Goal: Task Accomplishment & Management: Use online tool/utility

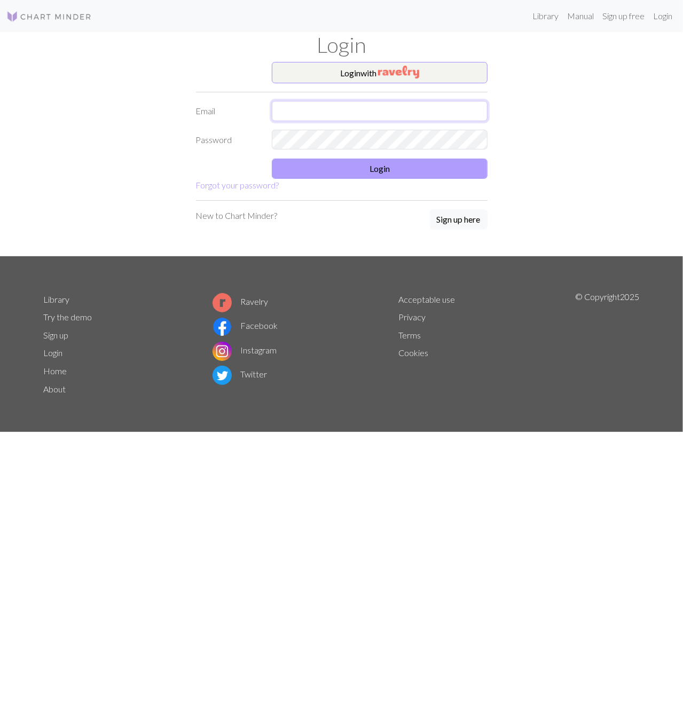
type input "[EMAIL_ADDRESS][PERSON_NAME][DOMAIN_NAME]"
click at [353, 173] on button "Login" at bounding box center [380, 169] width 216 height 20
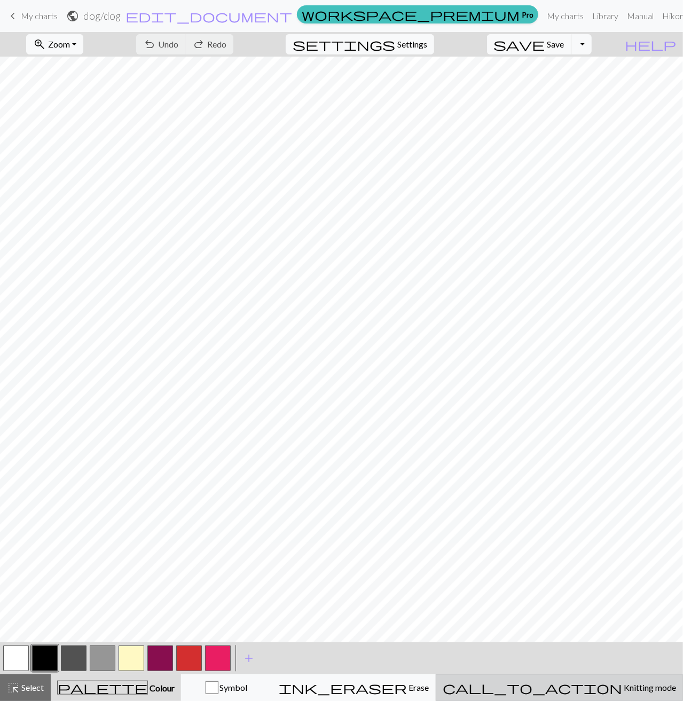
click at [581, 685] on span "call_to_action" at bounding box center [532, 687] width 179 height 15
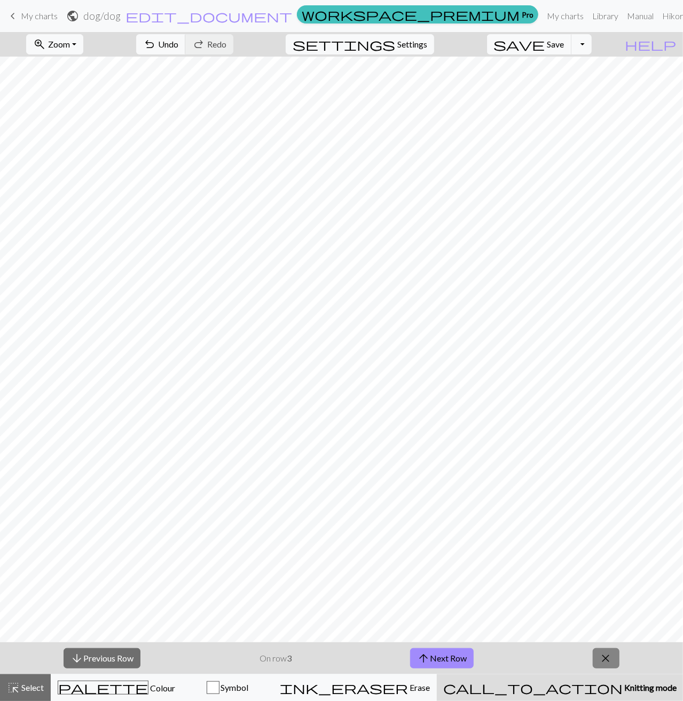
click at [615, 651] on button "close" at bounding box center [606, 658] width 27 height 20
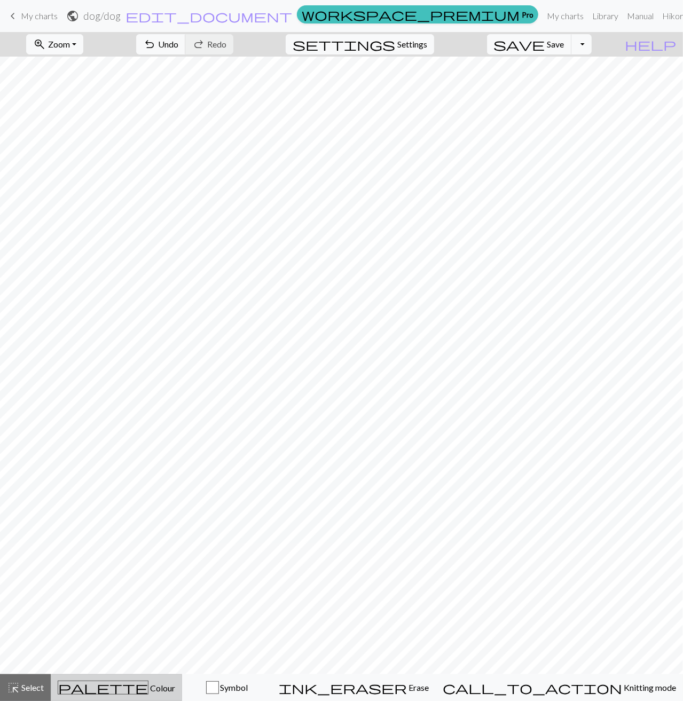
click at [175, 688] on div "palette Colour Colour" at bounding box center [116, 688] width 117 height 14
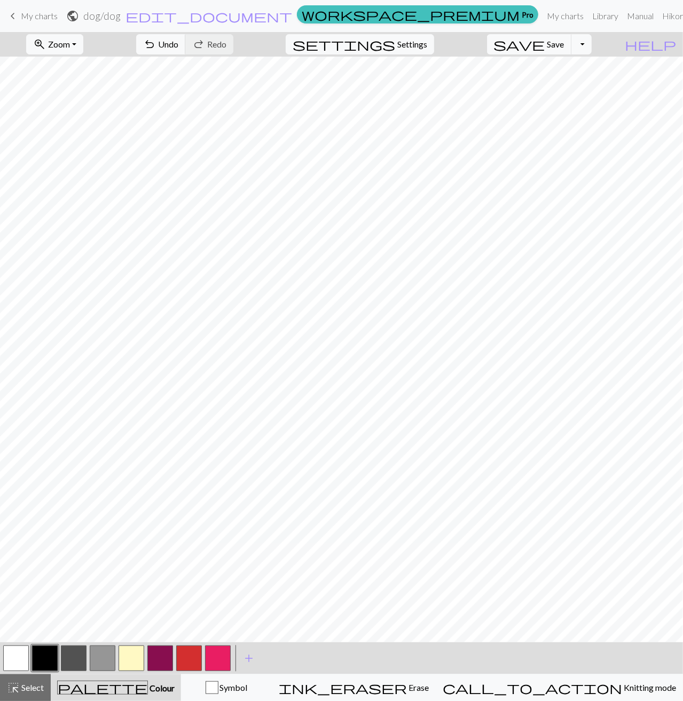
click at [42, 18] on span "My charts" at bounding box center [39, 16] width 37 height 10
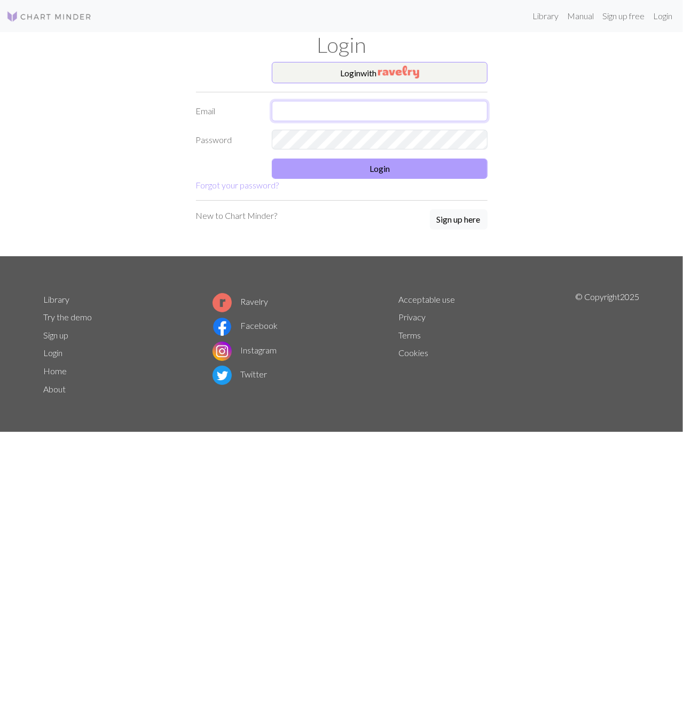
type input "[EMAIL_ADDRESS][PERSON_NAME][DOMAIN_NAME]"
click at [348, 173] on button "Login" at bounding box center [380, 169] width 216 height 20
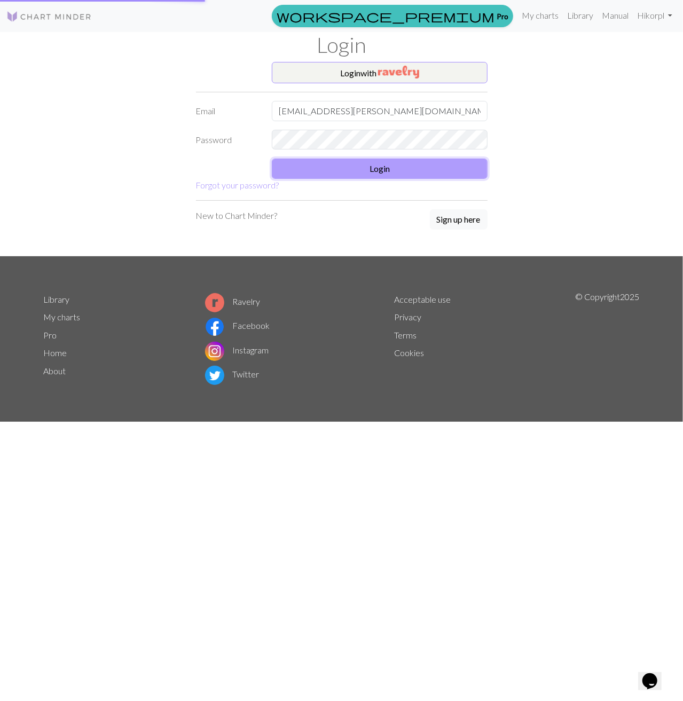
click at [339, 167] on button "Login" at bounding box center [380, 169] width 216 height 20
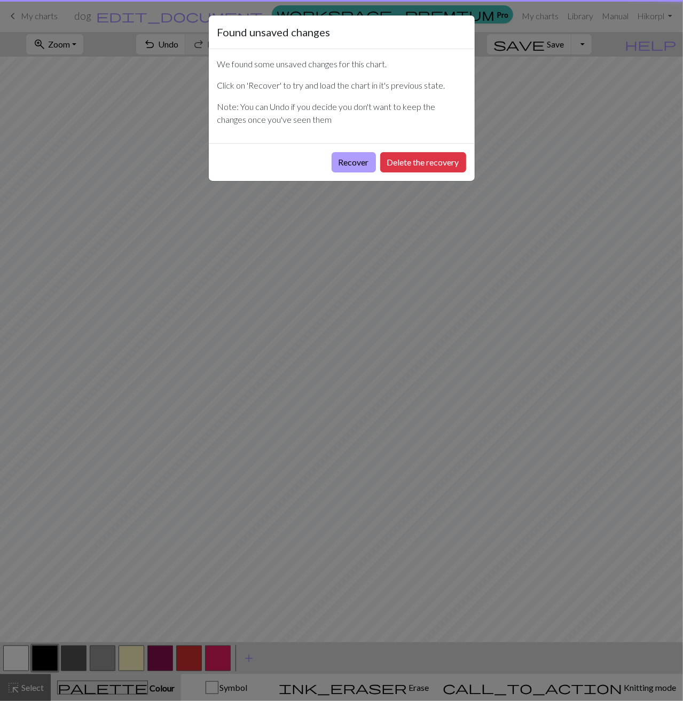
click at [359, 159] on button "Recover" at bounding box center [353, 162] width 44 height 20
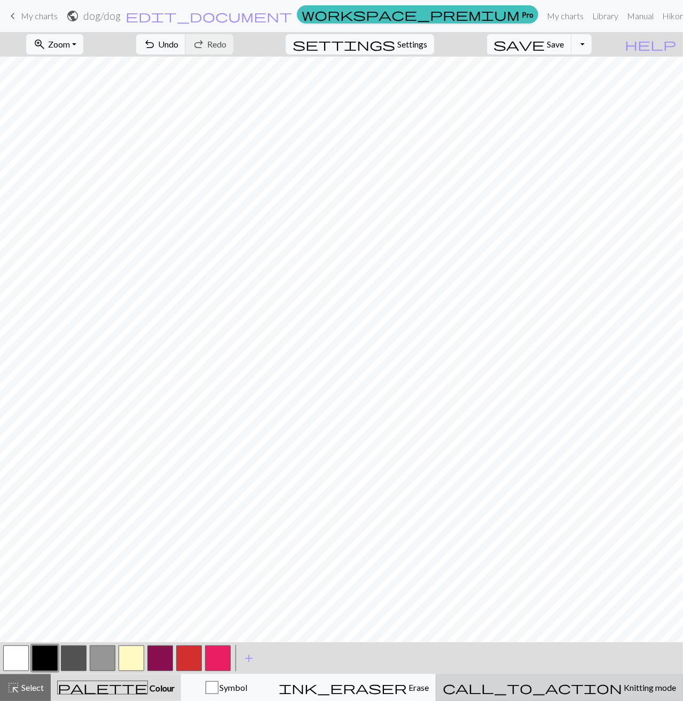
click at [565, 683] on div "call_to_action Knitting mode Knitting mode" at bounding box center [559, 687] width 233 height 13
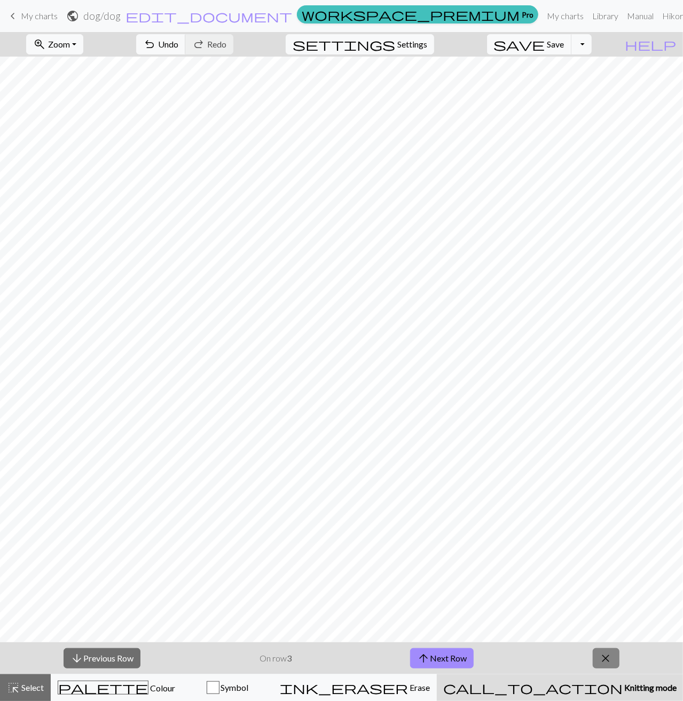
click at [600, 660] on span "close" at bounding box center [605, 658] width 13 height 15
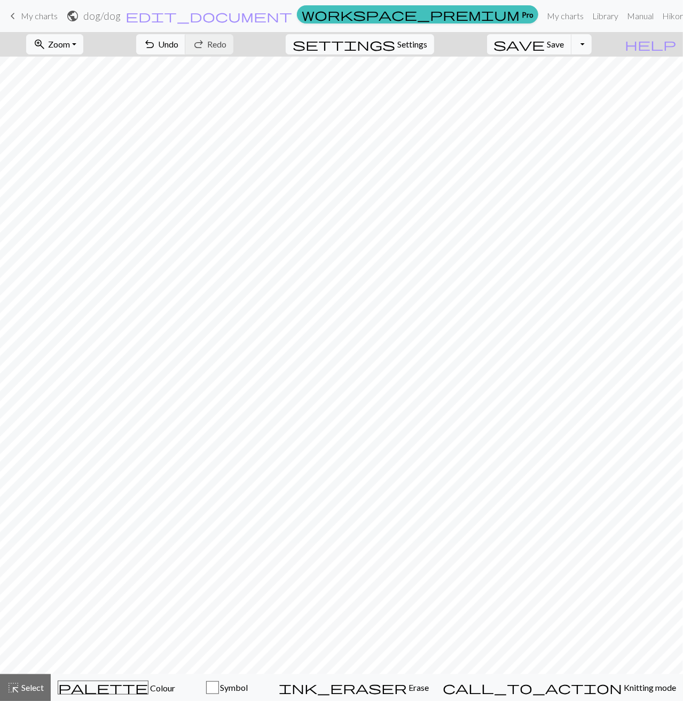
click at [35, 19] on span "My charts" at bounding box center [39, 16] width 37 height 10
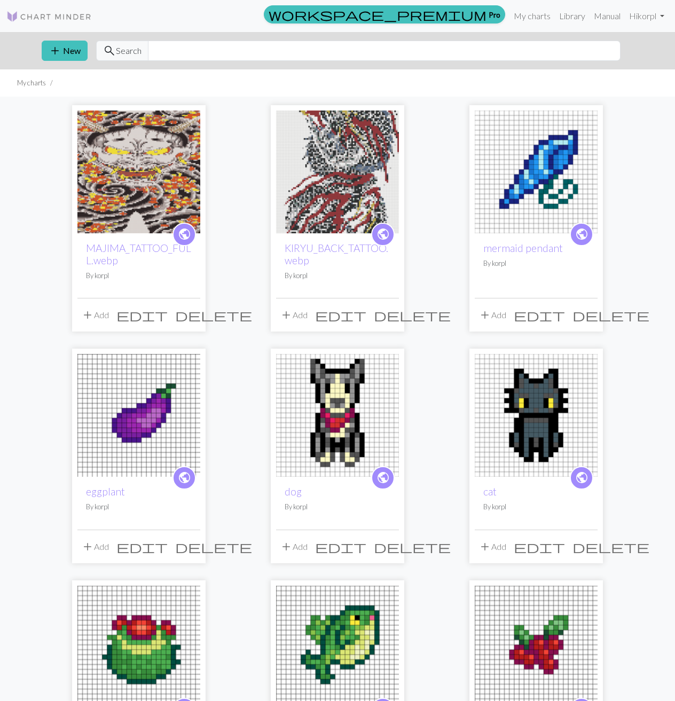
click at [380, 409] on img at bounding box center [337, 415] width 123 height 123
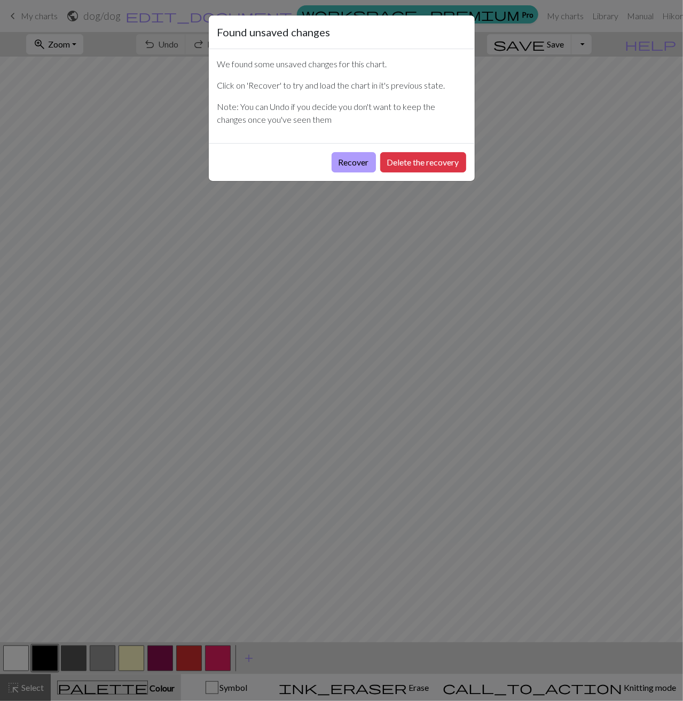
click at [352, 157] on button "Recover" at bounding box center [353, 162] width 44 height 20
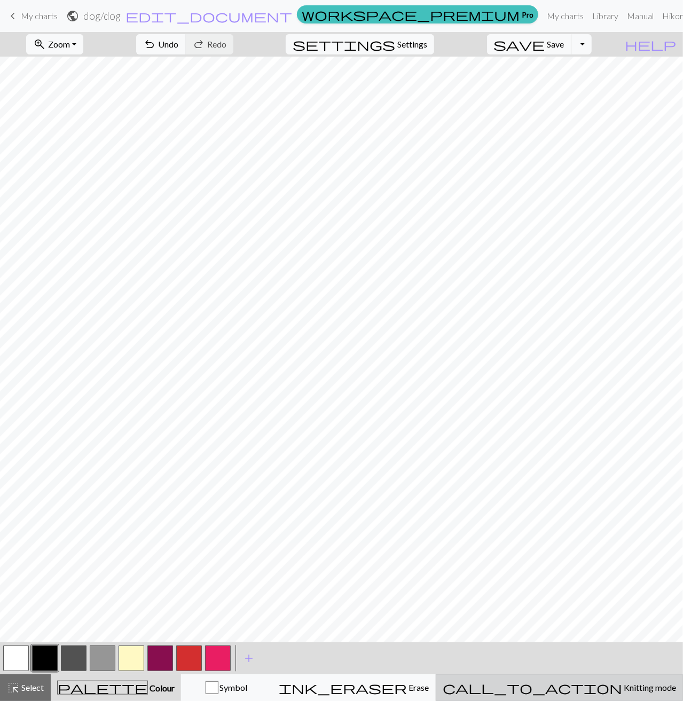
click at [588, 681] on div "call_to_action Knitting mode Knitting mode" at bounding box center [559, 687] width 233 height 13
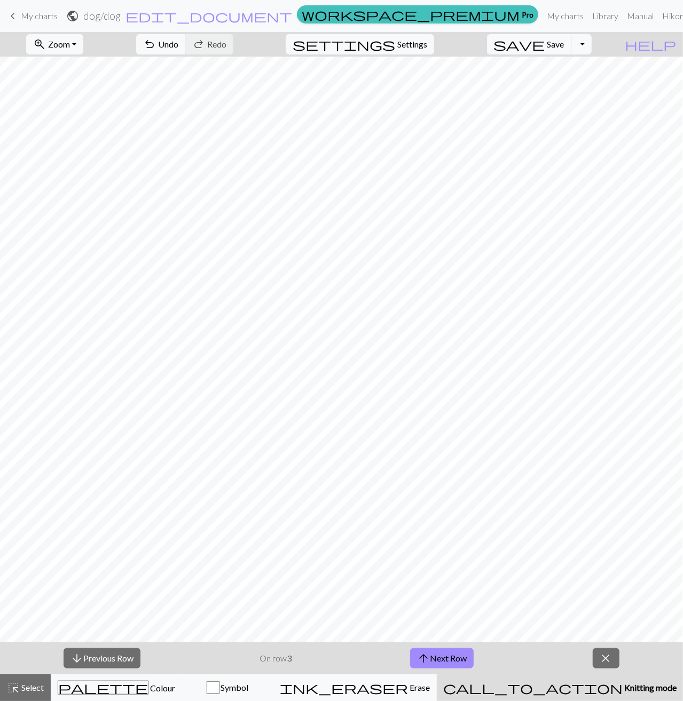
click at [587, 661] on div "arrow_downward Previous Row On row 3 arrow_upward Next Row close" at bounding box center [341, 658] width 683 height 32
click at [603, 662] on span "close" at bounding box center [605, 658] width 13 height 15
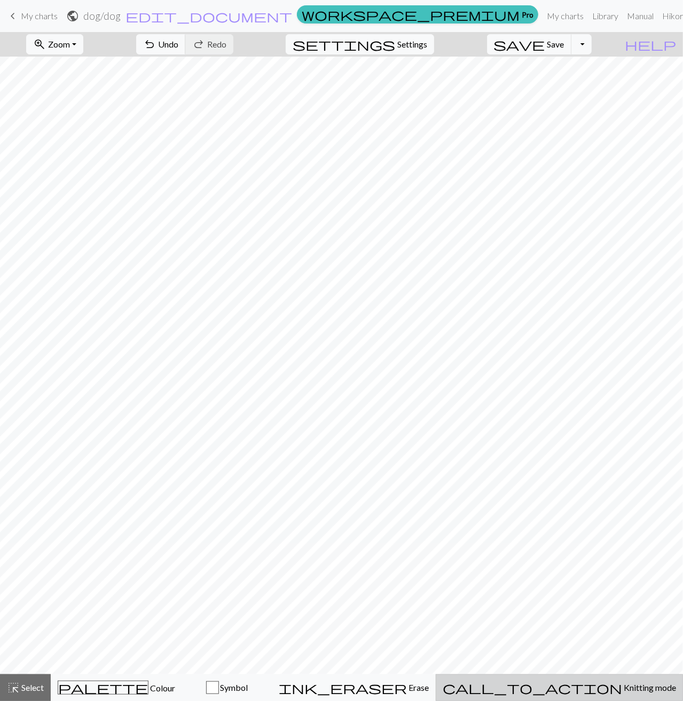
click at [622, 684] on span "Knitting mode" at bounding box center [649, 687] width 54 height 10
